Goal: Task Accomplishment & Management: Manage account settings

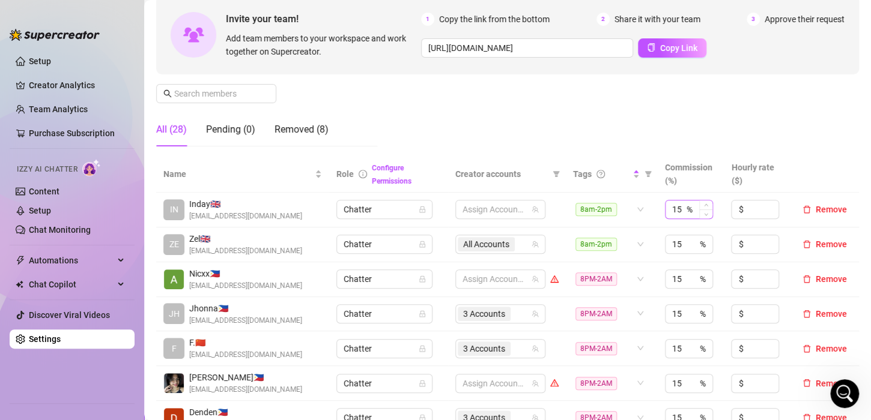
scroll to position [120, 0]
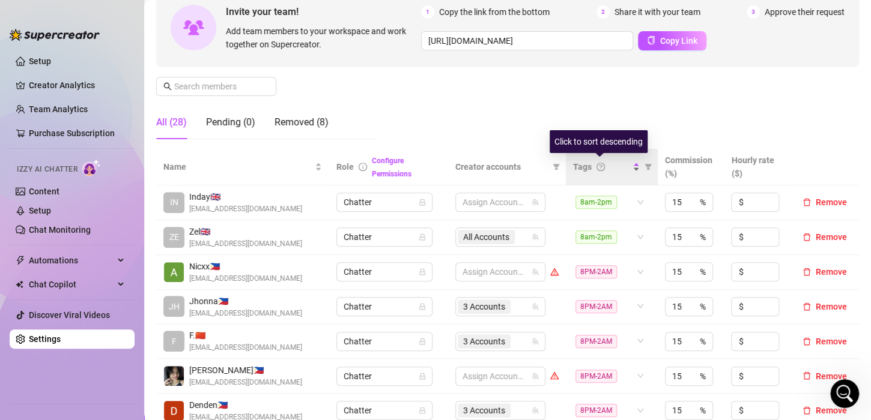
click at [624, 170] on div "Tags" at bounding box center [606, 166] width 67 height 13
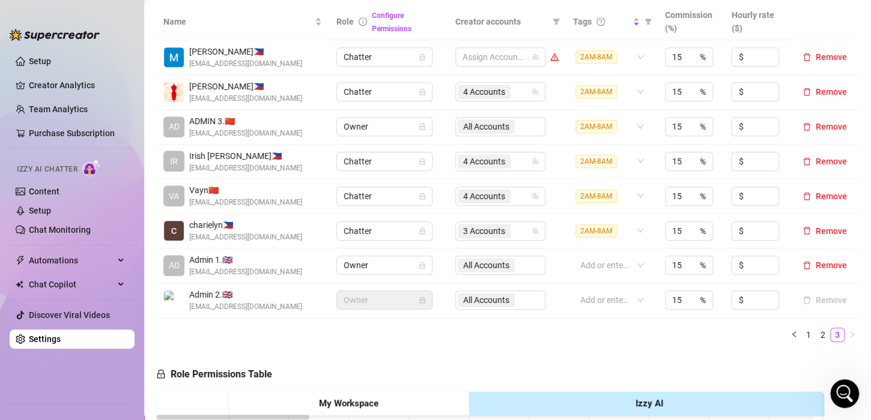
scroll to position [360, 0]
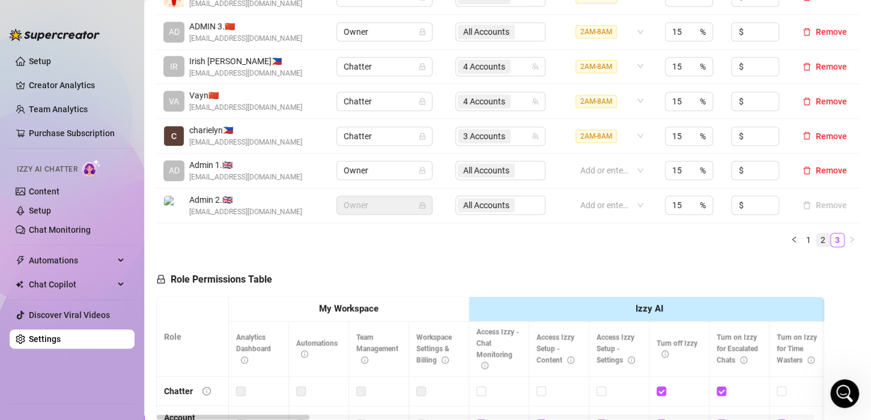
click at [816, 237] on link "2" at bounding box center [822, 240] width 13 height 13
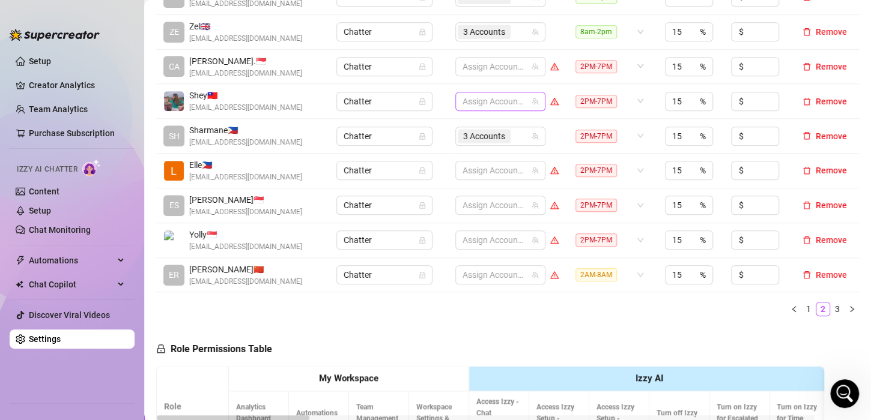
click at [495, 103] on div at bounding box center [494, 101] width 73 height 17
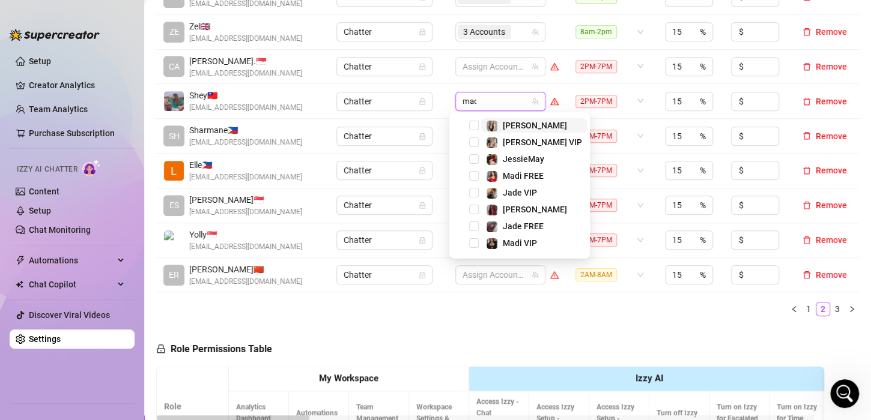
type input "madi"
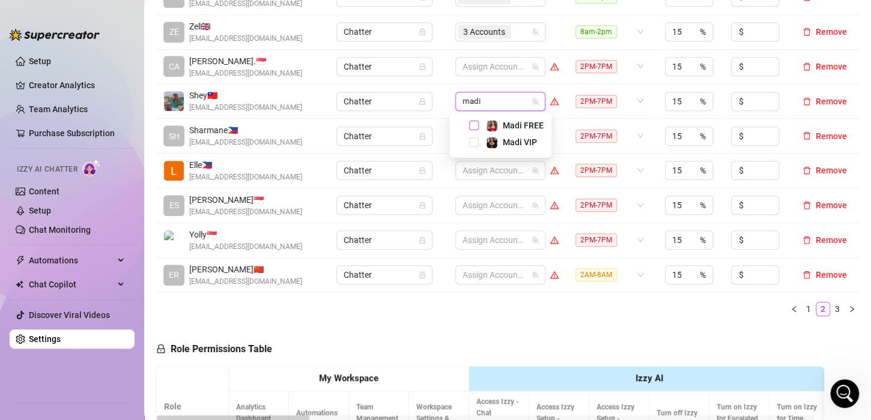
click at [475, 126] on span "Select tree node" at bounding box center [474, 126] width 10 height 10
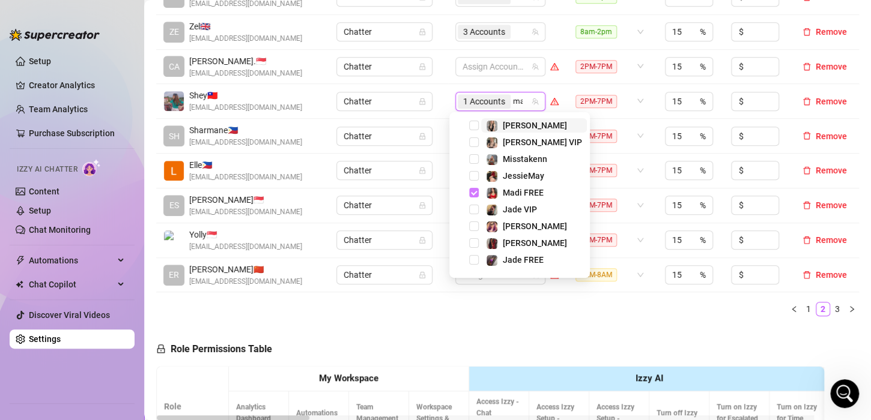
type input "madi"
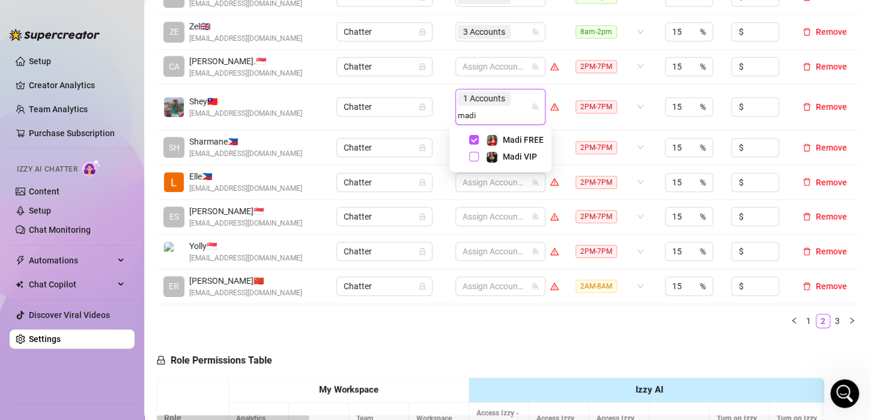
click at [474, 153] on span "Select tree node" at bounding box center [474, 157] width 10 height 10
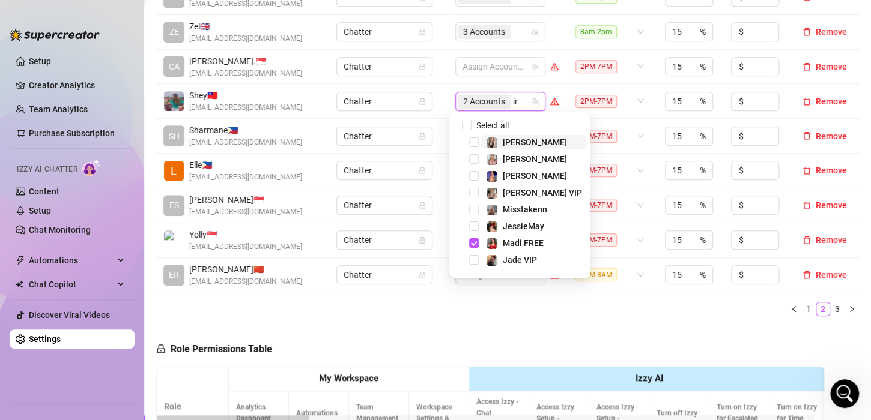
type input "ink"
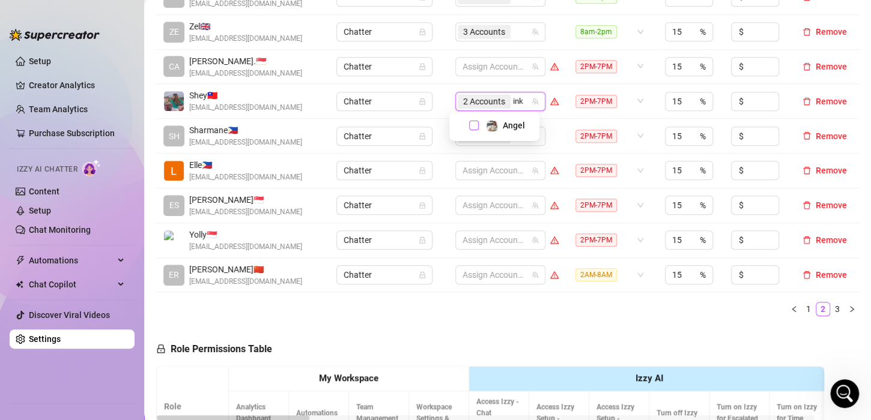
click at [473, 125] on span "Select tree node" at bounding box center [474, 126] width 10 height 10
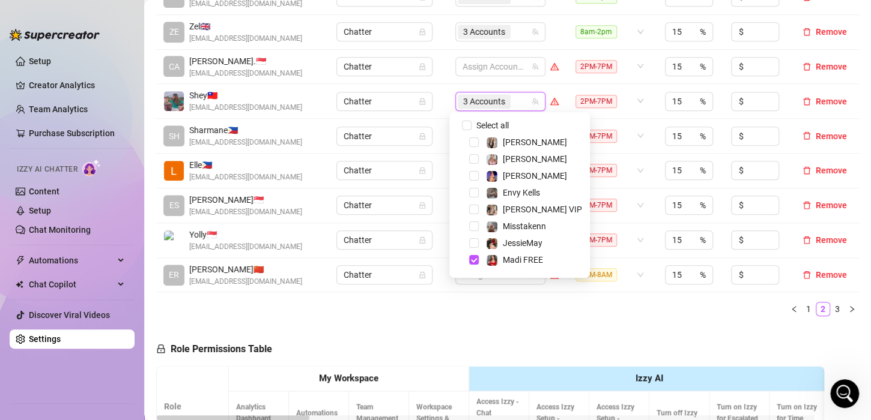
click at [353, 320] on div "Name Role Configure Permissions Creator accounts Tags Commission (%) Hourly rat…" at bounding box center [507, 117] width 703 height 417
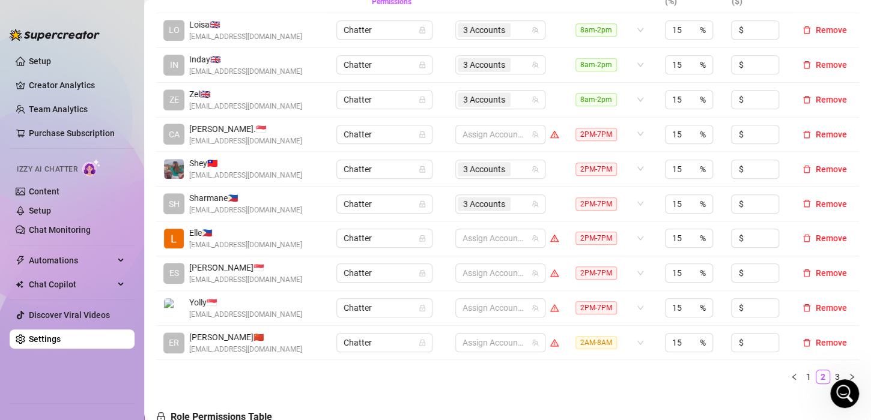
scroll to position [300, 0]
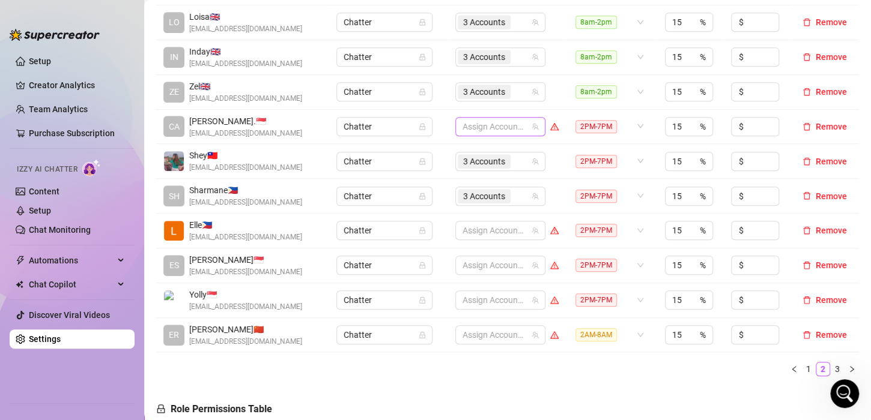
click at [476, 128] on div at bounding box center [494, 126] width 73 height 17
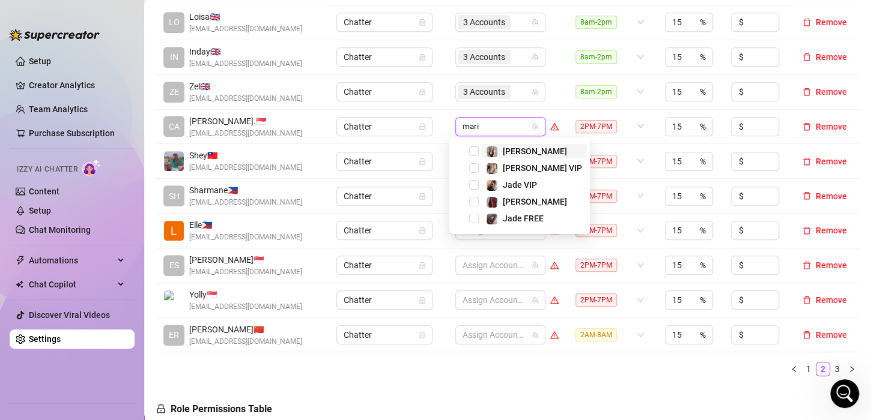
type input "[PERSON_NAME]"
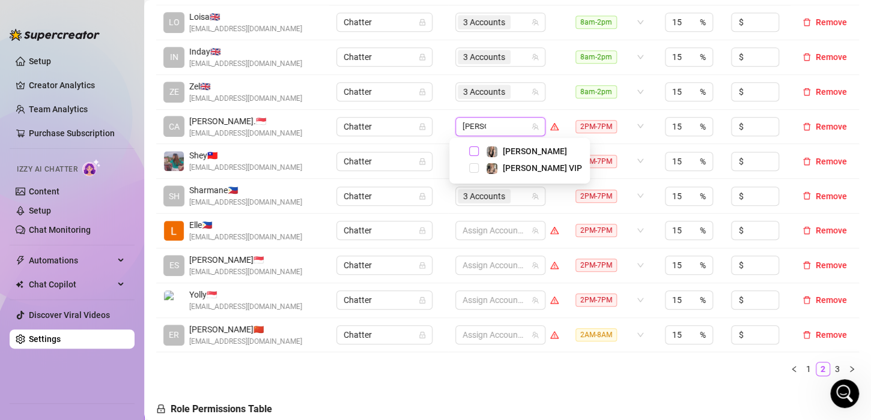
click at [471, 152] on span "Select tree node" at bounding box center [474, 152] width 10 height 10
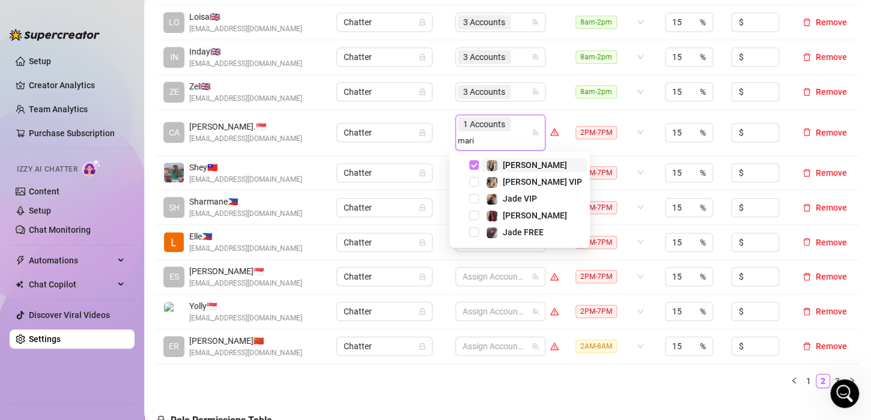
type input "[PERSON_NAME]"
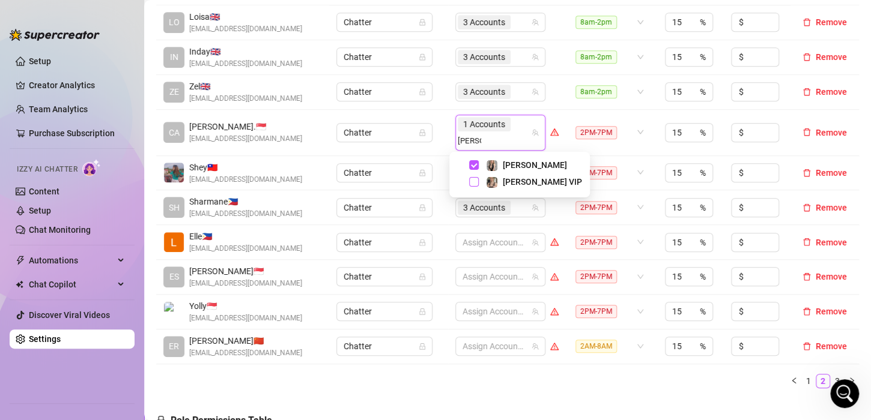
click at [474, 181] on span "Select tree node" at bounding box center [474, 182] width 10 height 10
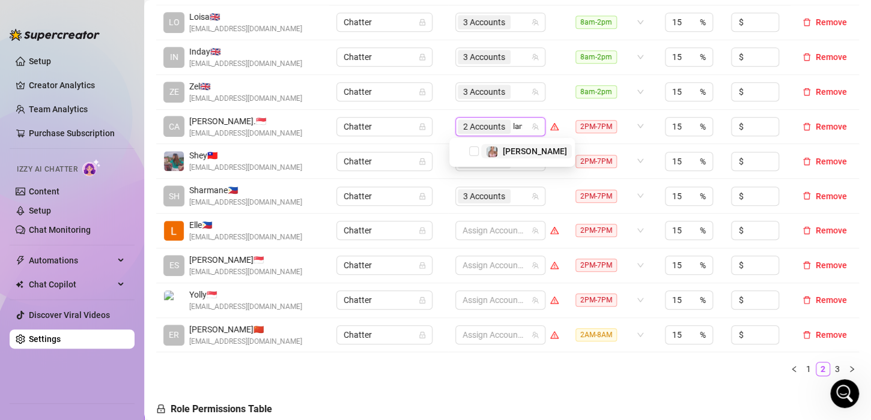
type input "[PERSON_NAME]"
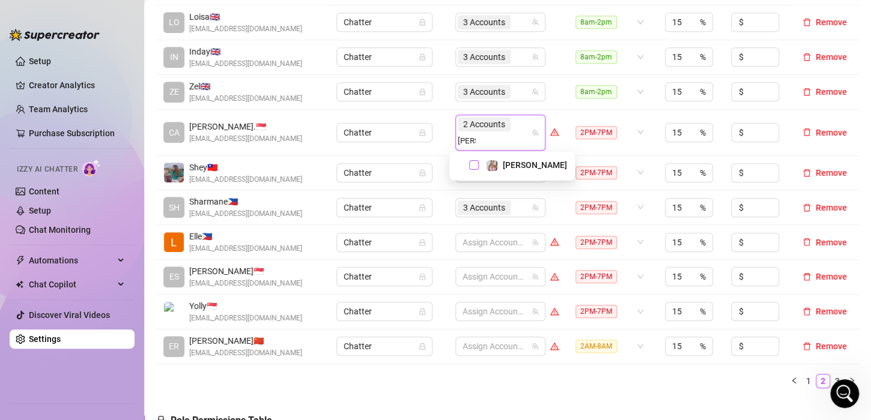
click at [474, 166] on span "Select tree node" at bounding box center [474, 165] width 10 height 10
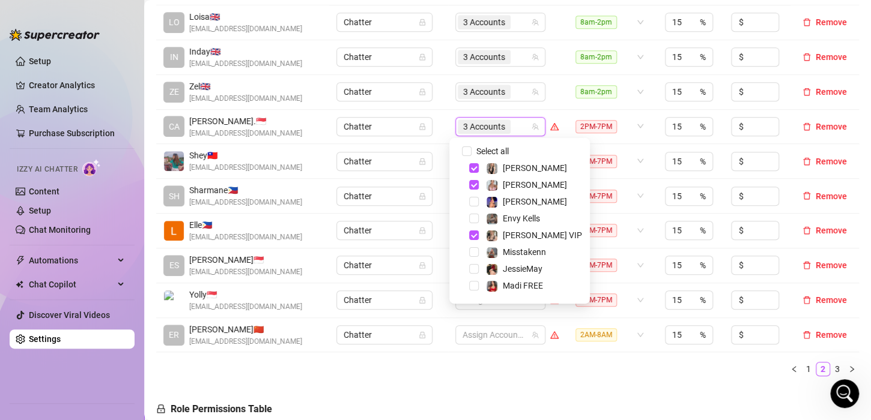
click at [439, 124] on td "Chatter" at bounding box center [388, 127] width 118 height 35
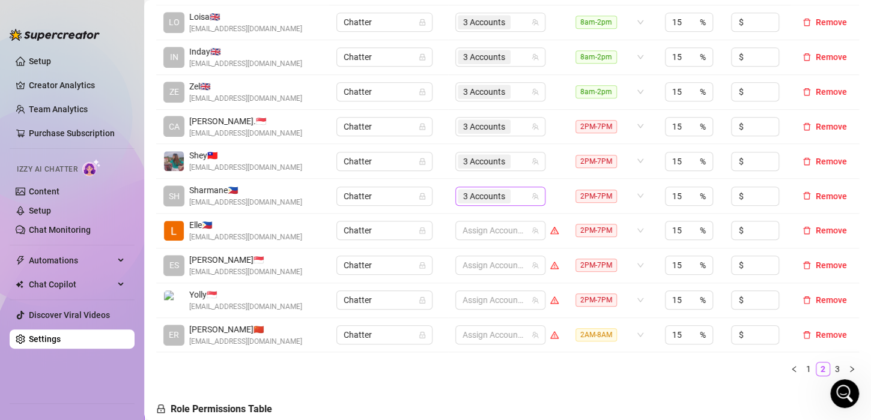
click at [513, 197] on input "search" at bounding box center [514, 196] width 2 height 14
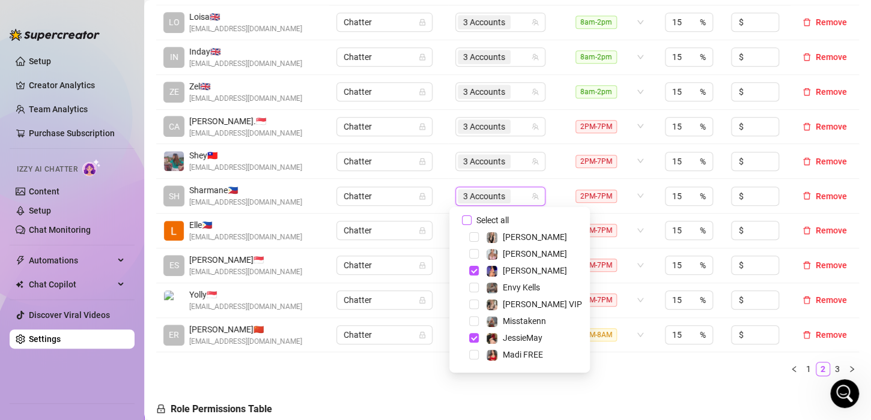
click at [465, 222] on input "Select all" at bounding box center [467, 221] width 10 height 10
checkbox input "false"
click at [440, 196] on td "Chatter" at bounding box center [388, 196] width 118 height 35
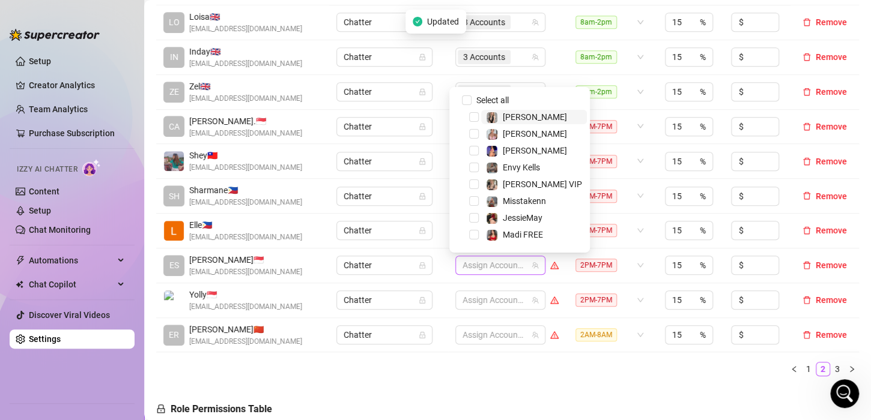
click at [479, 268] on div at bounding box center [494, 265] width 73 height 17
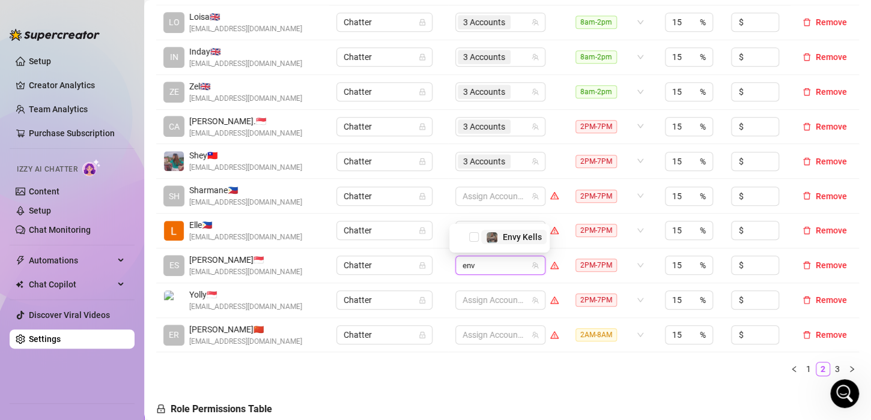
type input "envy"
click at [477, 239] on span "Select tree node" at bounding box center [474, 237] width 10 height 10
type input "phoe"
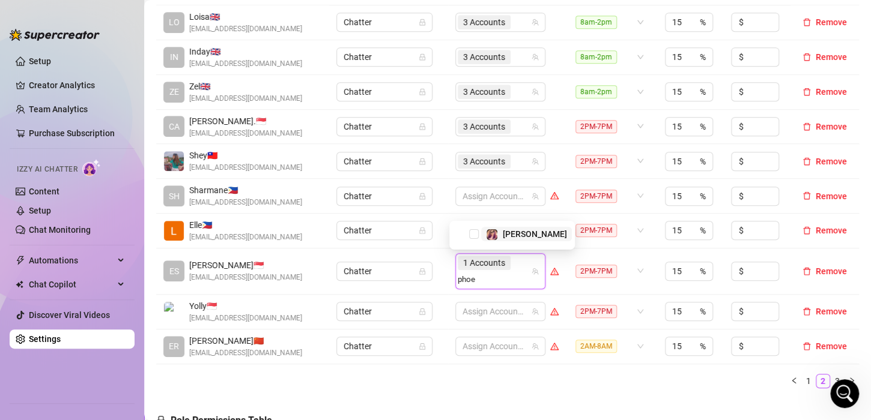
click at [477, 239] on div "[PERSON_NAME]" at bounding box center [512, 234] width 120 height 14
click at [473, 234] on span "Select tree node" at bounding box center [474, 234] width 10 height 10
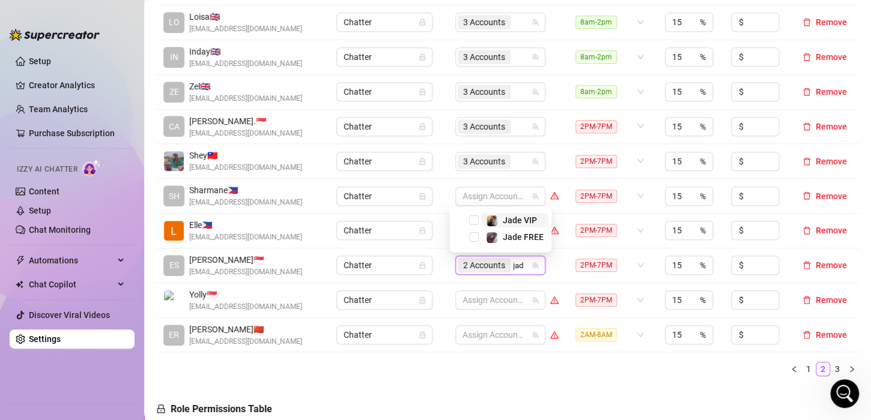
type input "jade"
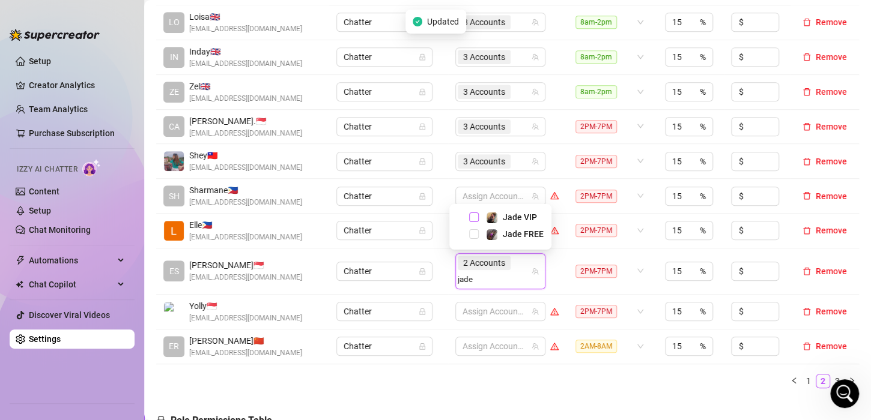
click at [473, 218] on span "Select tree node" at bounding box center [474, 218] width 10 height 10
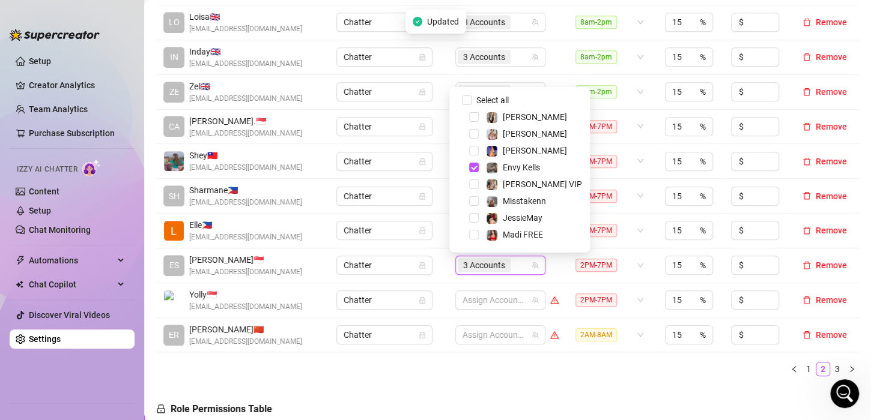
click at [439, 285] on td "Chatter" at bounding box center [388, 300] width 118 height 35
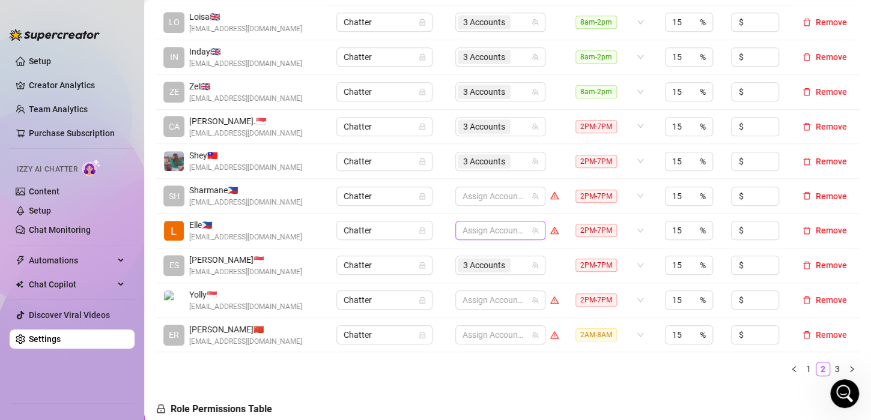
click at [473, 230] on div at bounding box center [494, 230] width 73 height 17
type input "jade"
click at [476, 268] on span "Select tree node" at bounding box center [474, 272] width 10 height 10
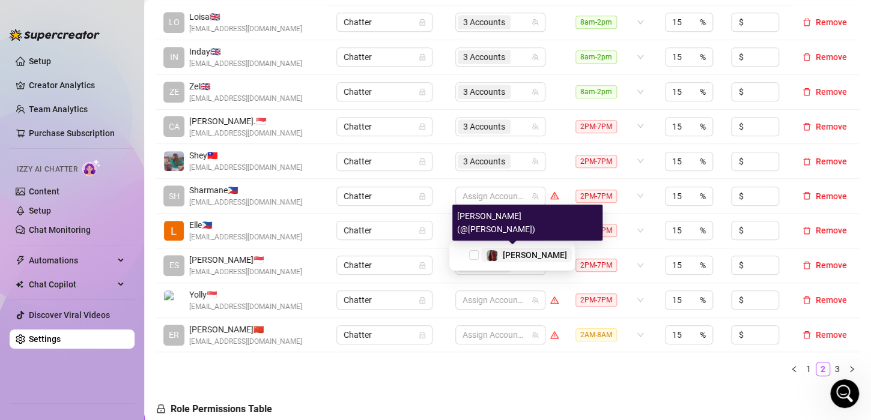
type input "valen"
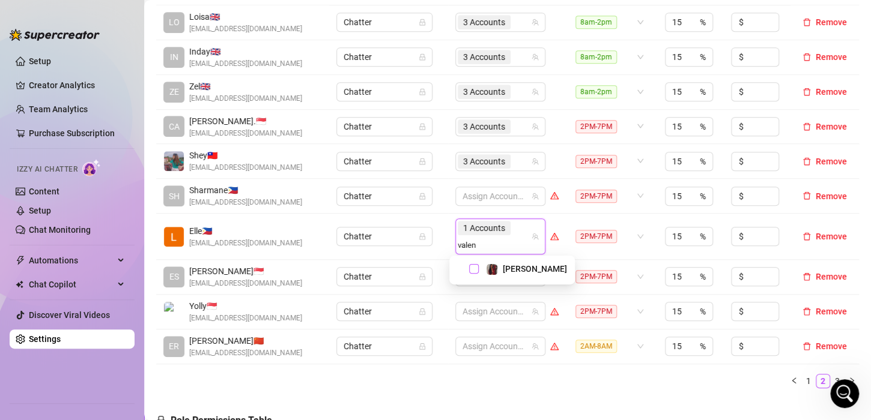
click at [472, 271] on span "Select tree node" at bounding box center [474, 269] width 10 height 10
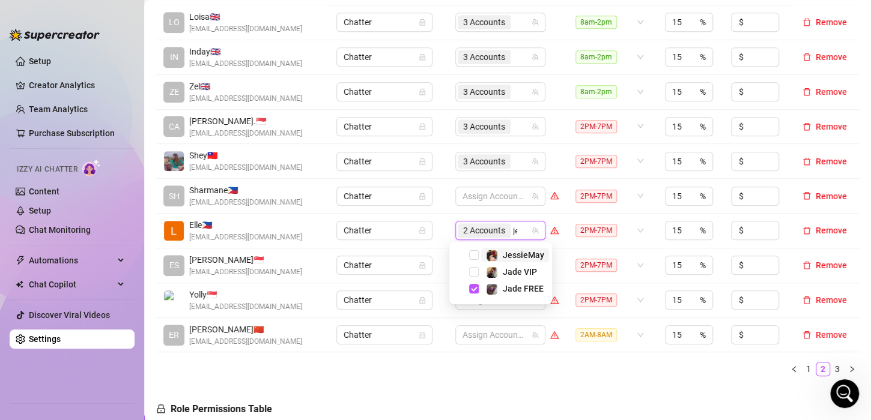
type input "jes"
click at [473, 256] on span "Select tree node" at bounding box center [474, 255] width 10 height 10
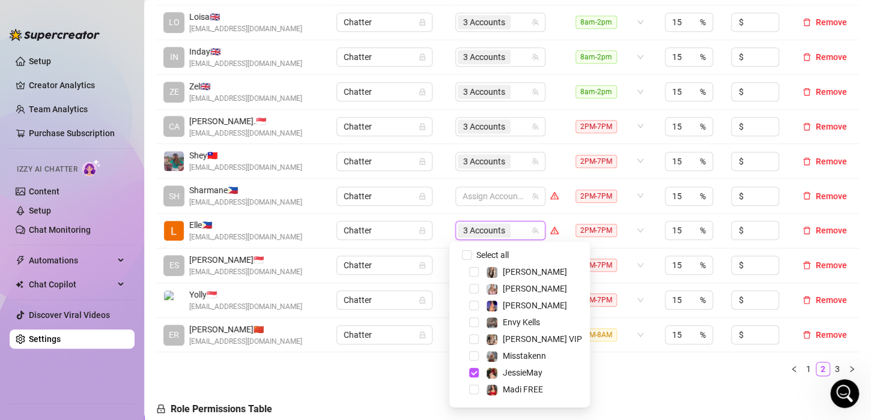
click at [432, 240] on td "Chatter" at bounding box center [388, 231] width 118 height 35
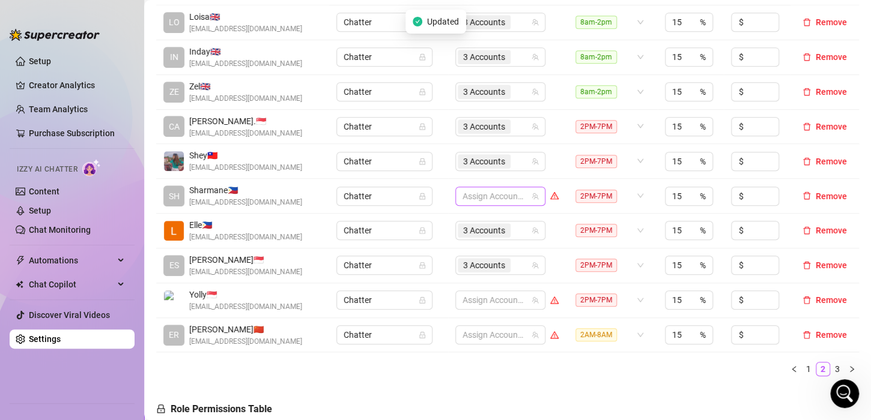
click at [470, 193] on div at bounding box center [494, 196] width 73 height 17
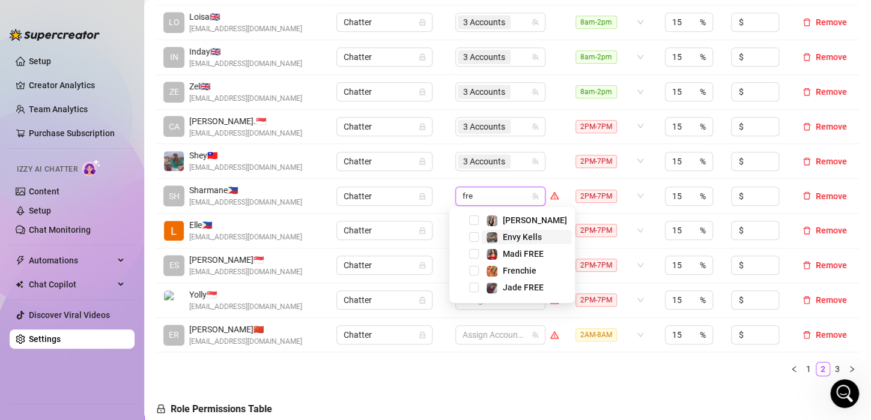
type input "fren"
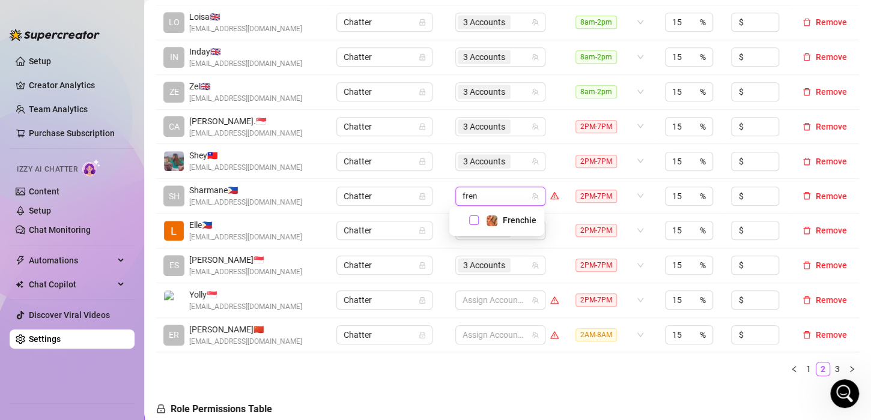
click at [473, 220] on span "Select tree node" at bounding box center [474, 221] width 10 height 10
type input "[PERSON_NAME]"
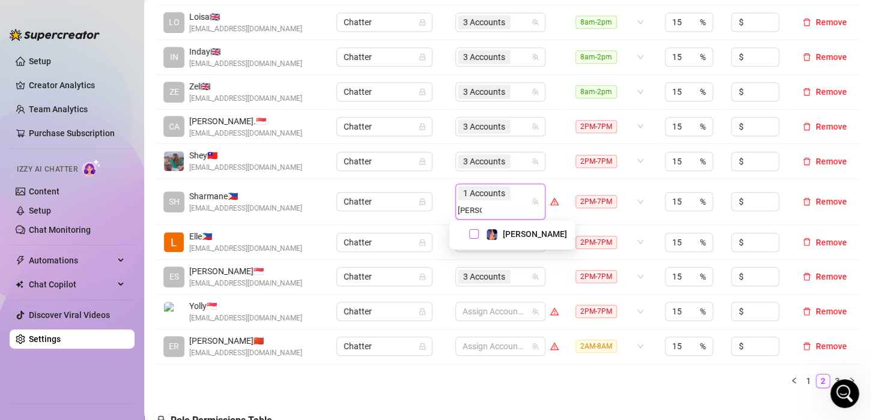
click at [477, 232] on span "Select tree node" at bounding box center [474, 234] width 10 height 10
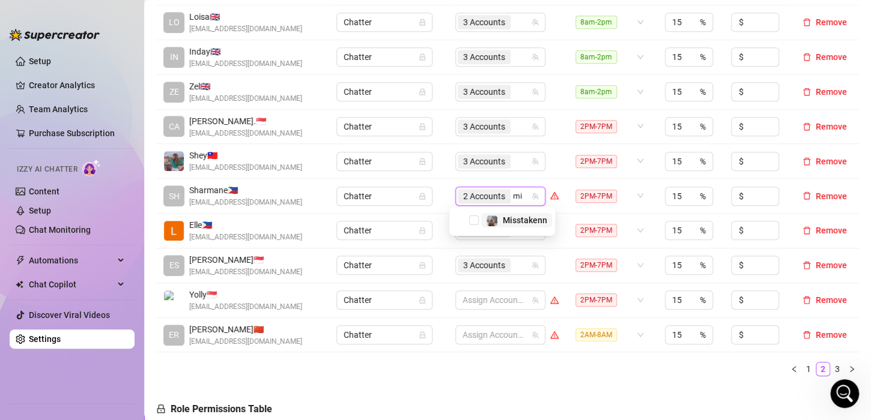
type input "mis"
click at [475, 217] on span "Select tree node" at bounding box center [474, 221] width 10 height 10
